Goal: Check status: Check status

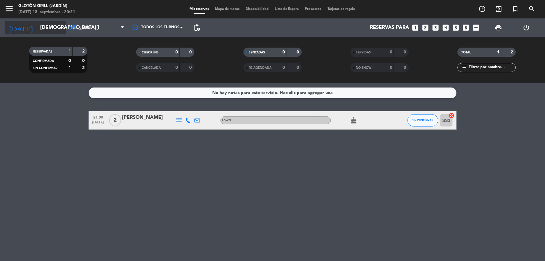
click at [57, 27] on icon "arrow_drop_down" at bounding box center [60, 27] width 7 height 7
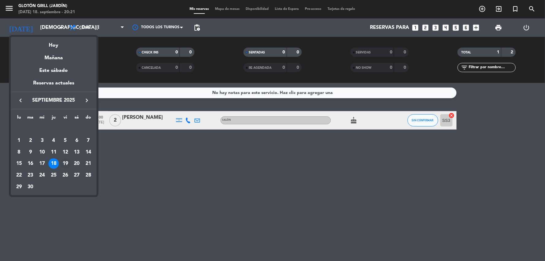
click at [65, 163] on div "19" at bounding box center [65, 163] width 10 height 10
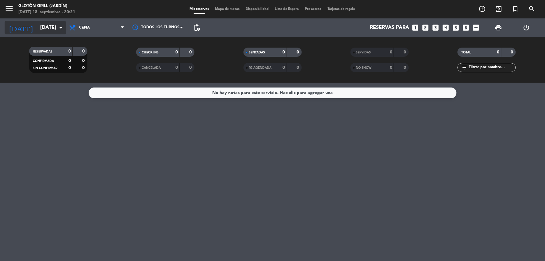
click at [59, 26] on icon "arrow_drop_down" at bounding box center [60, 27] width 7 height 7
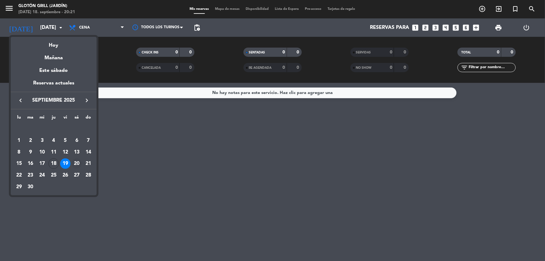
click at [75, 161] on div "20" at bounding box center [76, 163] width 10 height 10
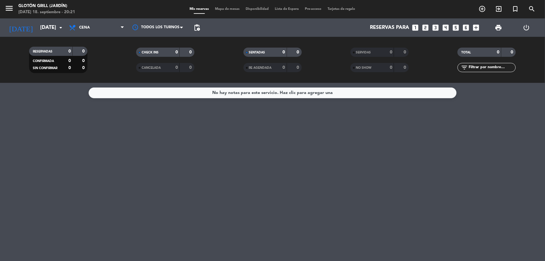
click at [75, 161] on div "No hay notas para este servicio. Haz clic para agregar una" at bounding box center [272, 172] width 545 height 178
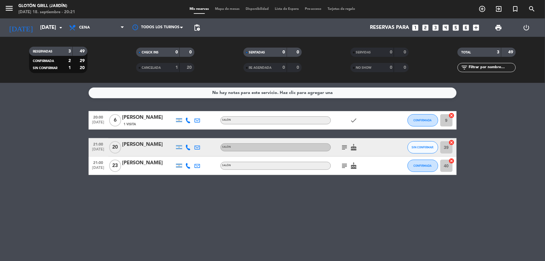
click at [102, 198] on div "No hay notas para este servicio. Haz clic para agregar una 20:00 [DATE] 6 [PERS…" at bounding box center [272, 172] width 545 height 178
click at [61, 27] on icon "arrow_drop_down" at bounding box center [60, 27] width 7 height 7
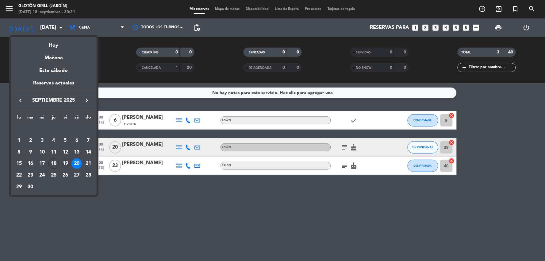
click at [65, 163] on div "19" at bounding box center [65, 163] width 10 height 10
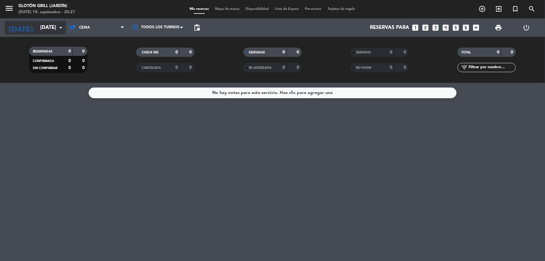
click at [59, 26] on icon "arrow_drop_down" at bounding box center [60, 27] width 7 height 7
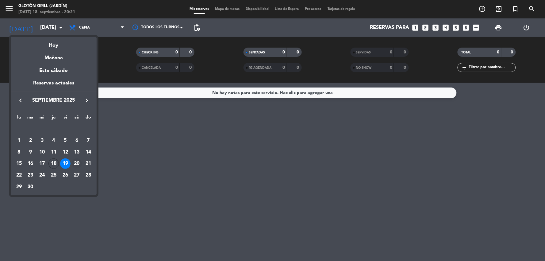
click at [76, 162] on div "20" at bounding box center [76, 163] width 10 height 10
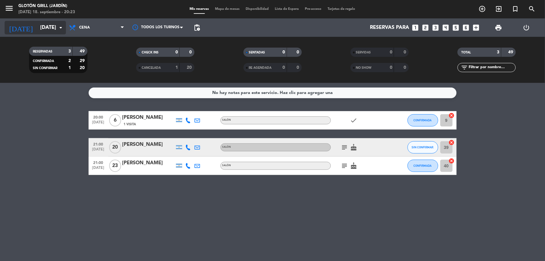
click at [59, 25] on icon "arrow_drop_down" at bounding box center [60, 27] width 7 height 7
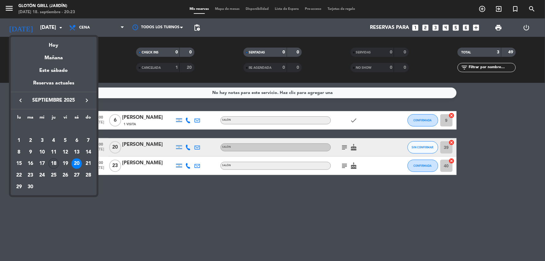
click at [51, 164] on div "18" at bounding box center [53, 163] width 10 height 10
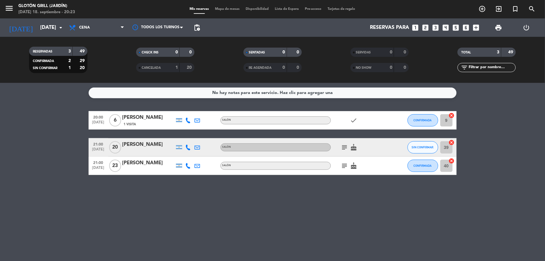
type input "[DEMOGRAPHIC_DATA][DATE]"
